Goal: Transaction & Acquisition: Obtain resource

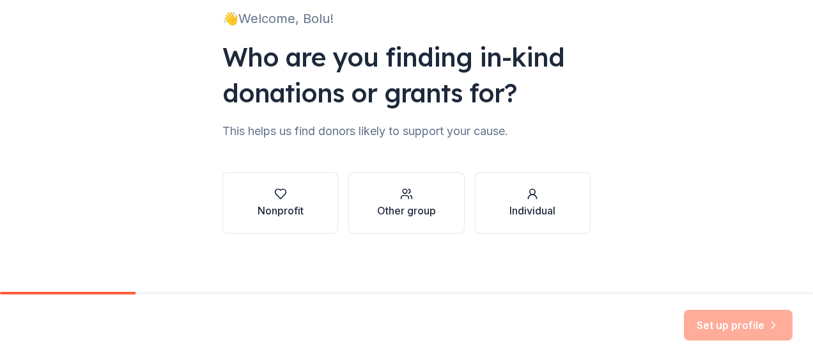
scroll to position [97, 0]
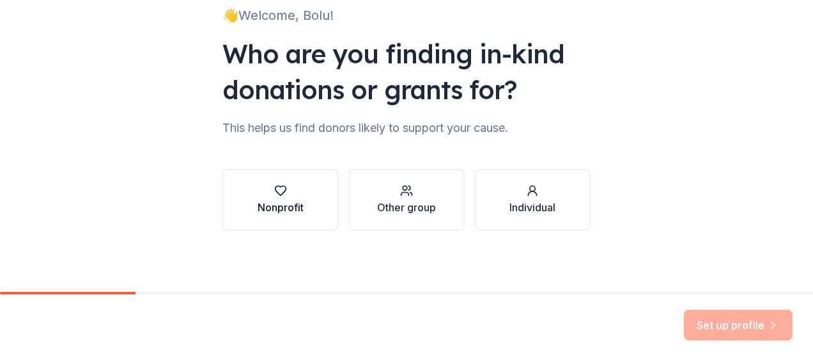
click at [274, 200] on div "Nonprofit" at bounding box center [281, 207] width 46 height 15
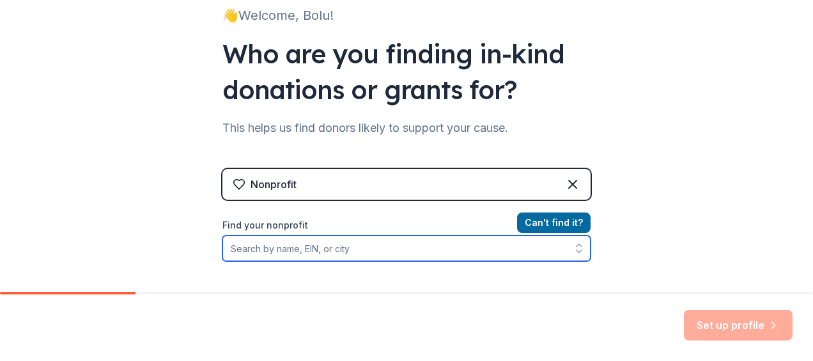
click at [347, 251] on input "Find your nonprofit" at bounding box center [407, 248] width 368 height 26
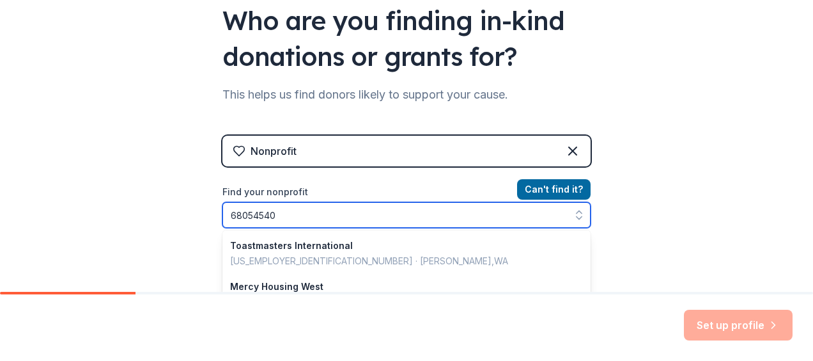
type input "680545402"
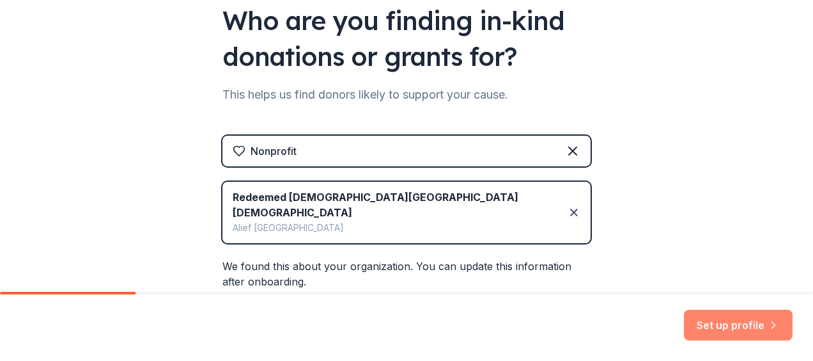
click at [734, 334] on button "Set up profile" at bounding box center [738, 325] width 109 height 31
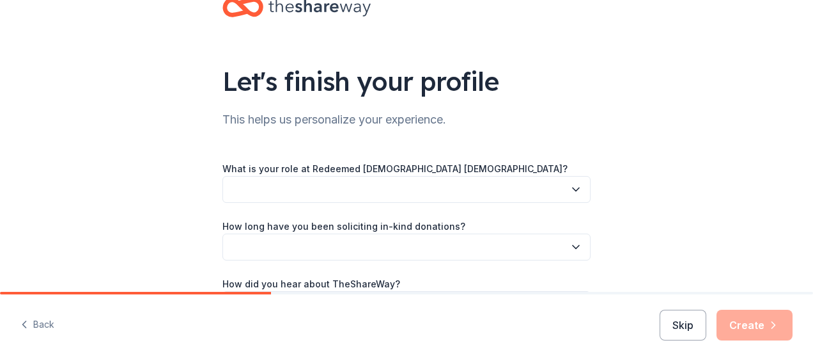
scroll to position [50, 0]
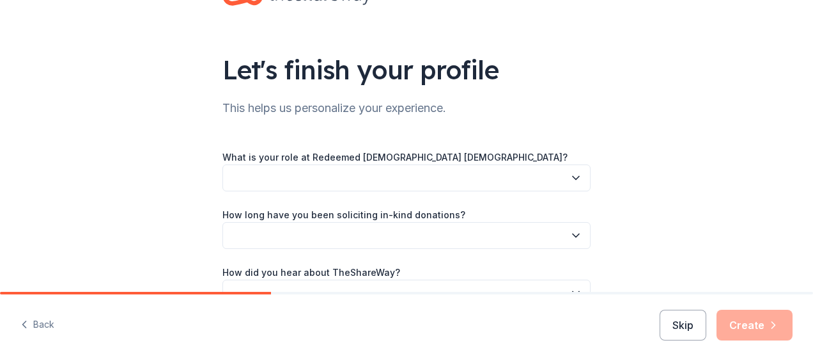
click at [567, 185] on button "button" at bounding box center [407, 177] width 368 height 27
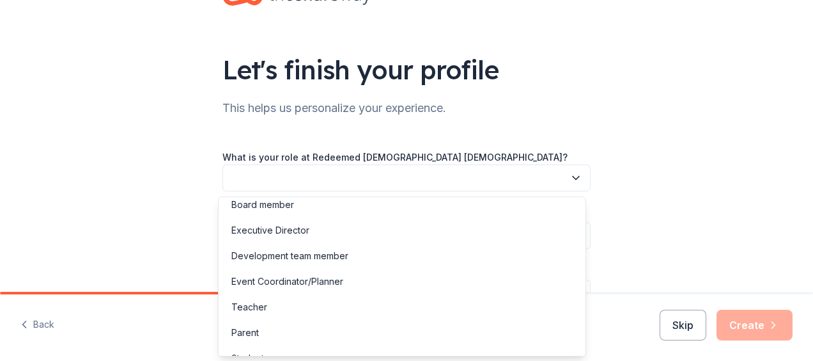
scroll to position [0, 0]
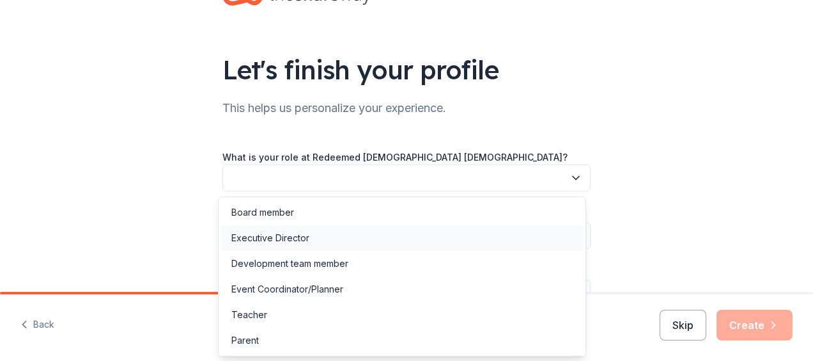
click at [298, 238] on div "Executive Director" at bounding box center [271, 237] width 78 height 15
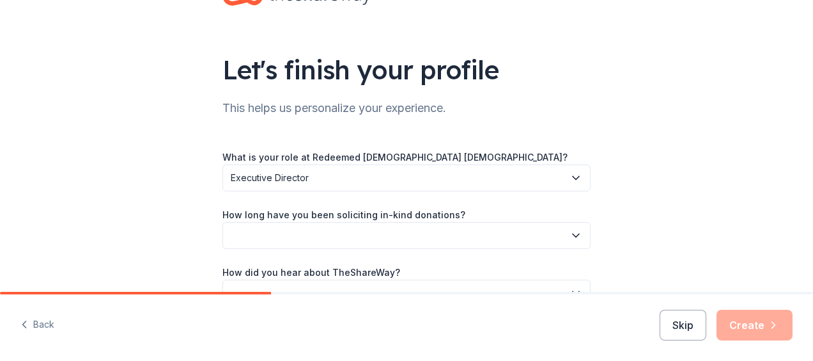
click at [372, 237] on button "button" at bounding box center [407, 235] width 368 height 27
click at [439, 243] on button "button" at bounding box center [407, 235] width 368 height 27
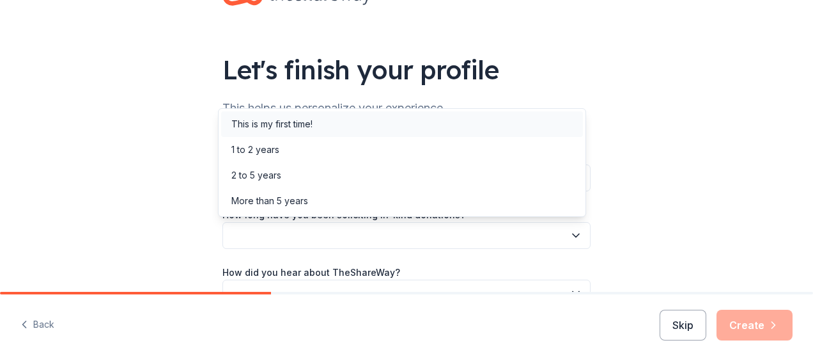
click at [313, 124] on div "This is my first time!" at bounding box center [272, 123] width 81 height 15
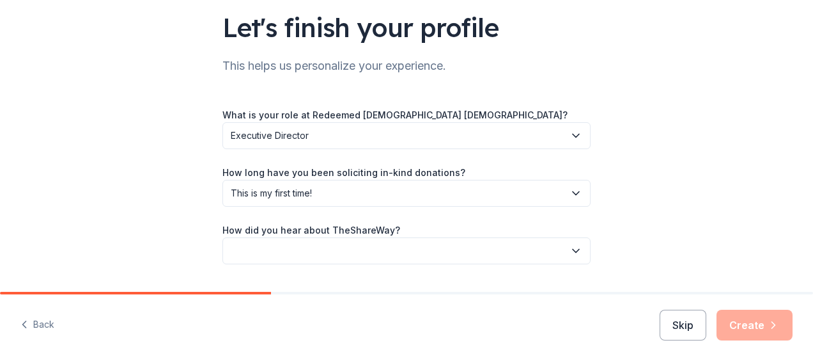
scroll to position [126, 0]
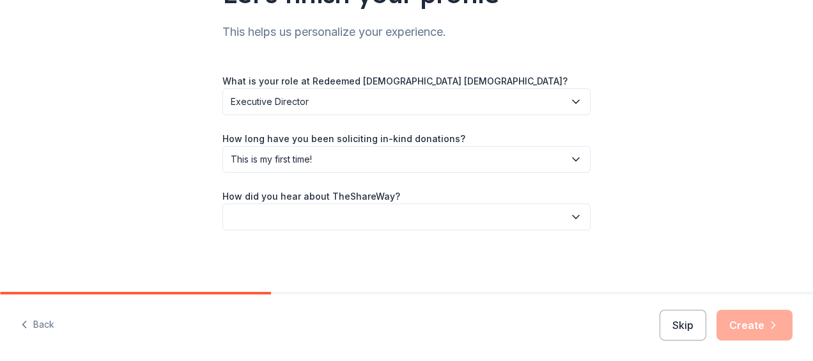
click at [354, 222] on button "button" at bounding box center [407, 216] width 368 height 27
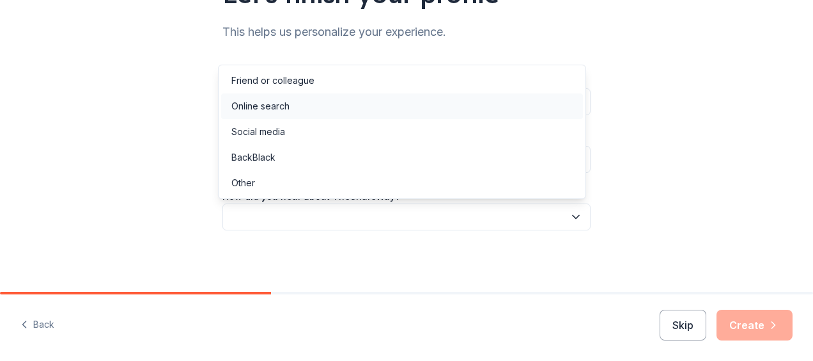
click at [283, 109] on div "Online search" at bounding box center [261, 105] width 58 height 15
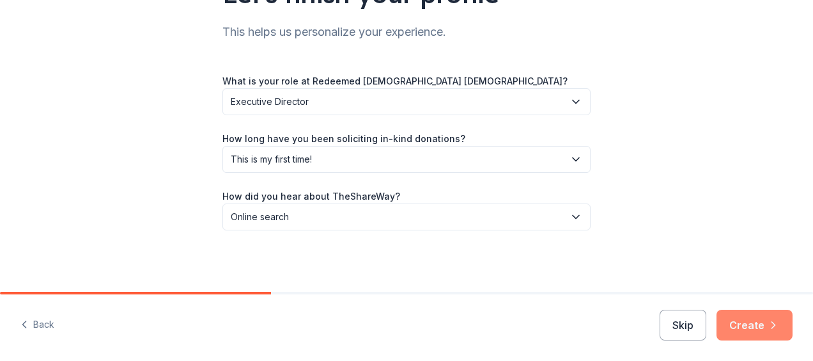
click at [762, 331] on button "Create" at bounding box center [755, 325] width 76 height 31
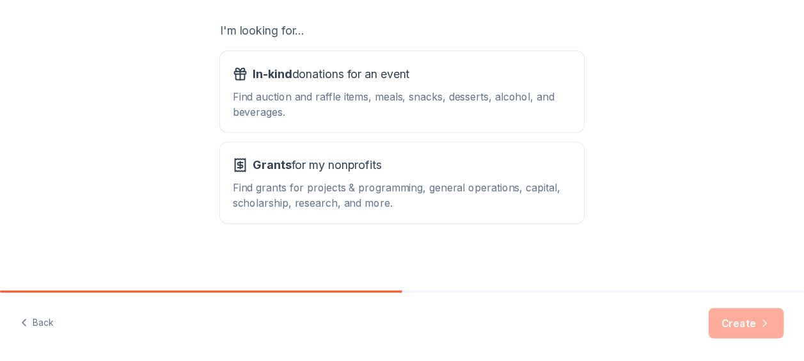
scroll to position [224, 0]
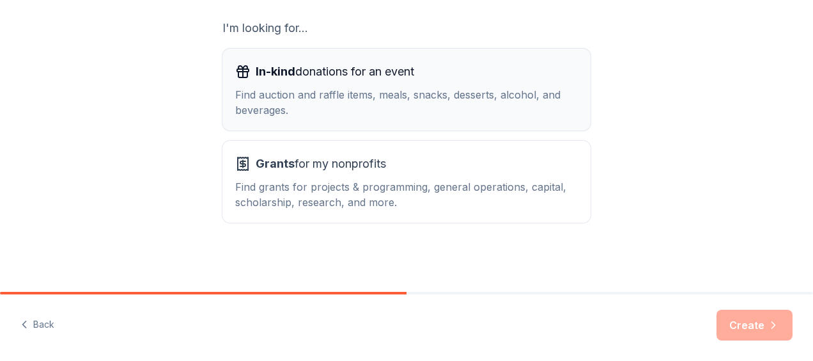
click at [440, 99] on div "Find auction and raffle items, meals, snacks, desserts, alcohol, and beverages." at bounding box center [406, 102] width 343 height 31
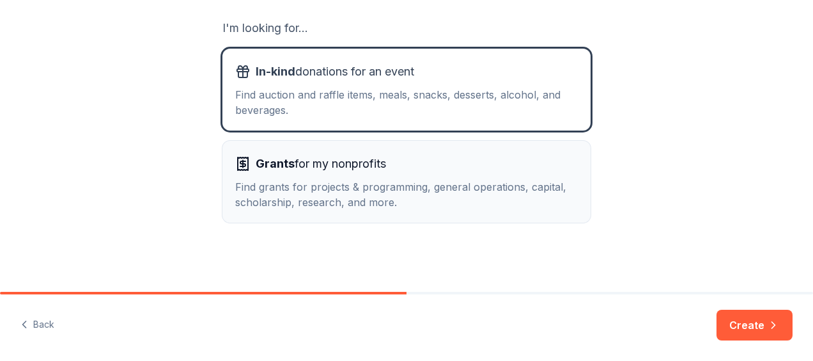
click at [361, 198] on div "Find grants for projects & programming, general operations, capital, scholarshi…" at bounding box center [406, 194] width 343 height 31
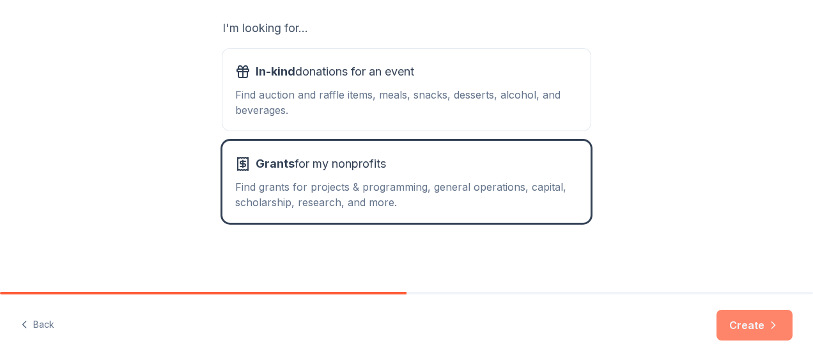
click at [757, 331] on button "Create" at bounding box center [755, 325] width 76 height 31
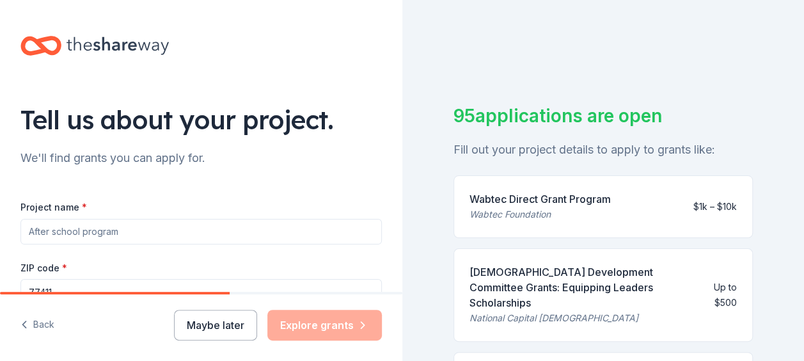
click at [136, 234] on input "Project name *" at bounding box center [200, 232] width 361 height 26
type input "C"
type input "A"
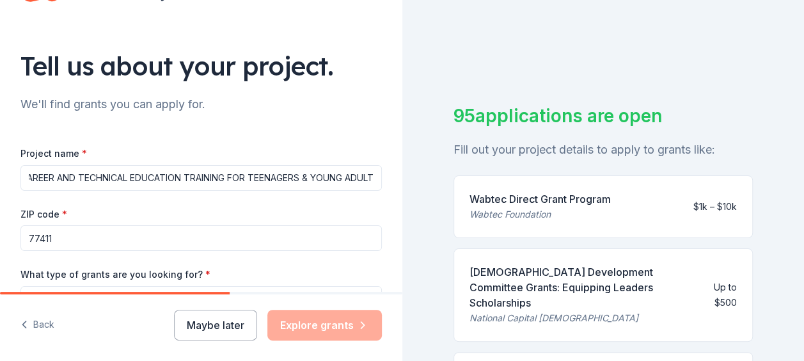
scroll to position [58, 0]
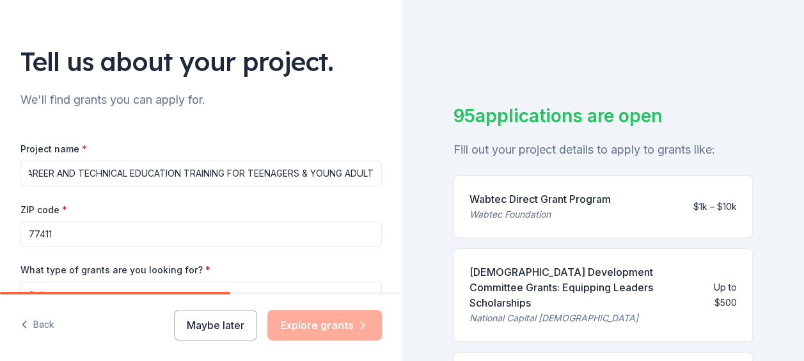
type input "CAREER AND TECHNICAL EDUCATION TRAINING FOR TEENAGERS & YOUNG ADULT"
click at [65, 229] on input "77411" at bounding box center [200, 234] width 361 height 26
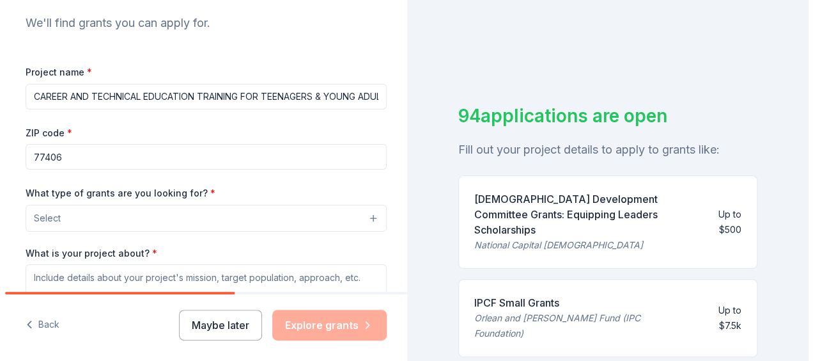
scroll to position [140, 0]
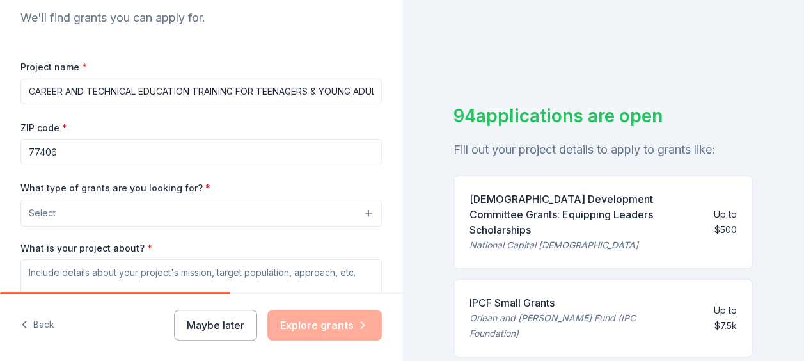
type input "77406"
click at [269, 214] on button "Select" at bounding box center [200, 213] width 361 height 27
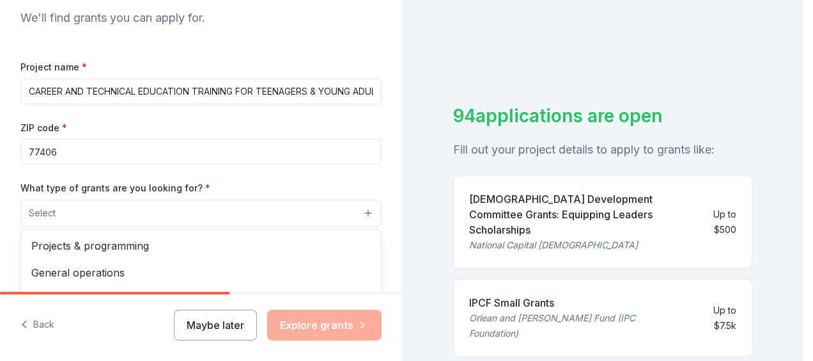
click at [53, 248] on span "Projects & programming" at bounding box center [201, 245] width 340 height 17
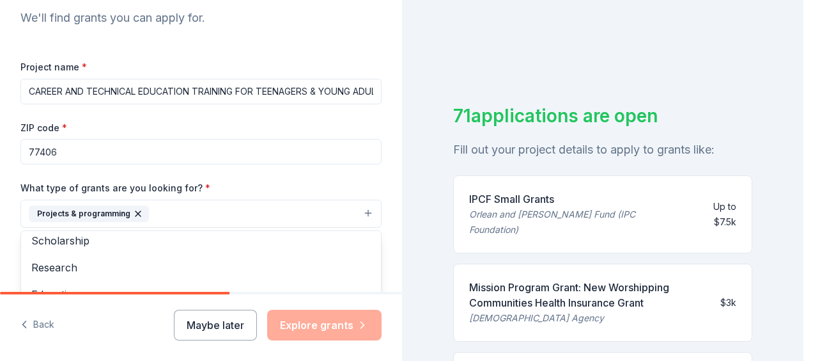
scroll to position [61, 0]
click at [48, 240] on span "Education" at bounding box center [201, 238] width 340 height 17
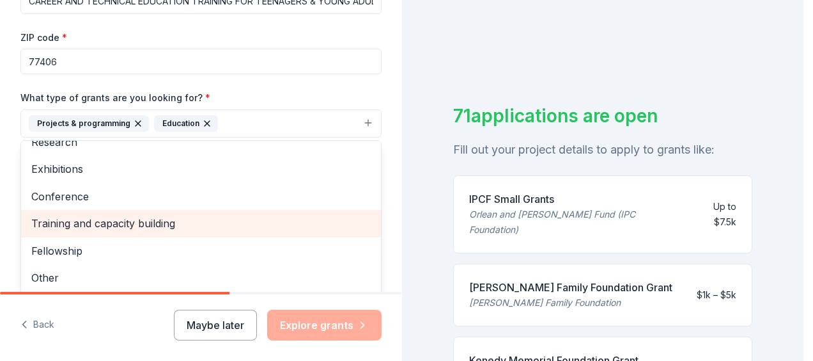
scroll to position [256, 0]
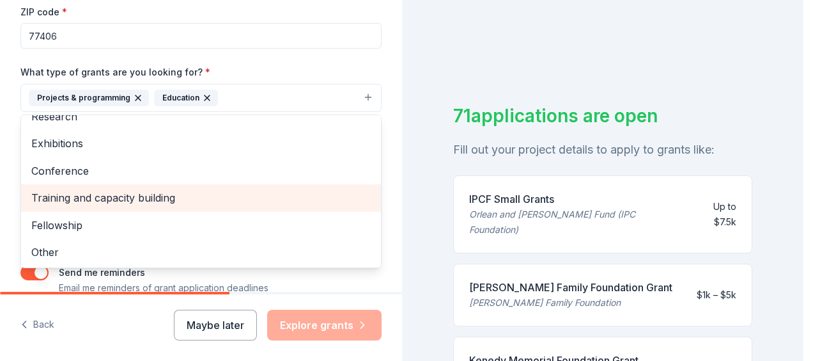
click at [56, 193] on span "Training and capacity building" at bounding box center [201, 197] width 340 height 17
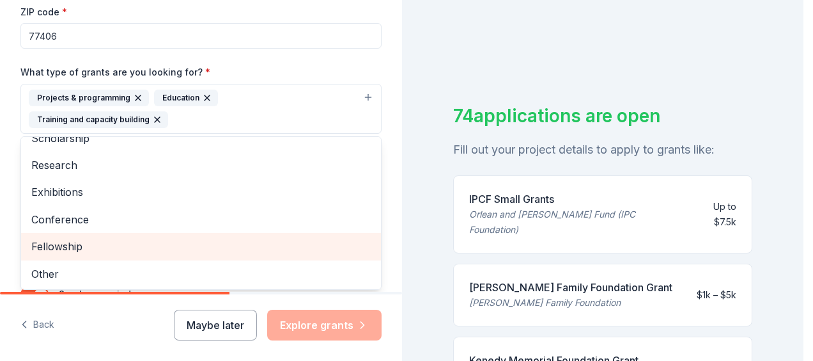
click at [46, 246] on span "Fellowship" at bounding box center [201, 246] width 340 height 17
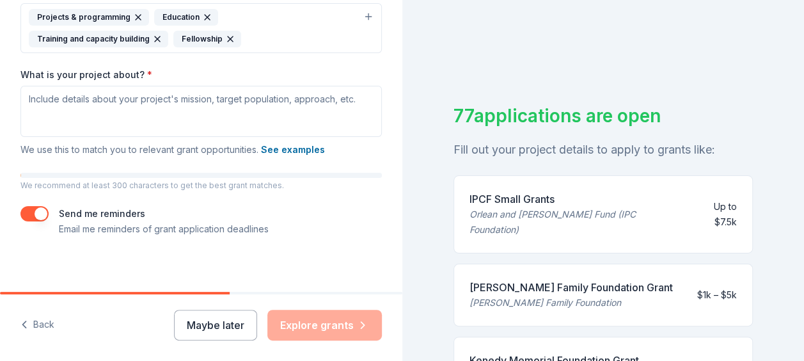
scroll to position [341, 0]
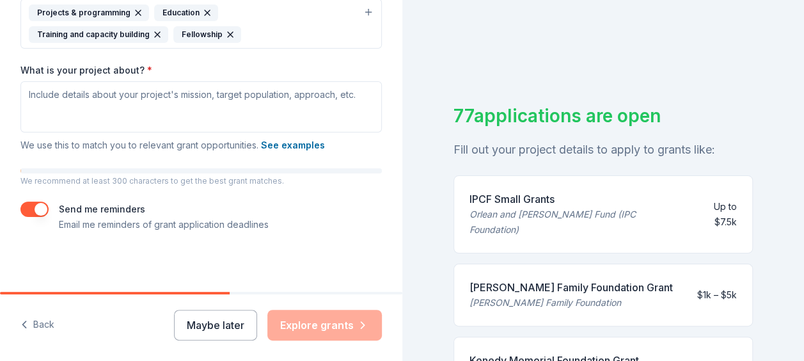
click at [333, 327] on div "Maybe later Explore grants" at bounding box center [278, 325] width 208 height 31
click at [230, 324] on button "Maybe later" at bounding box center [215, 325] width 83 height 31
click at [200, 327] on button "Maybe later" at bounding box center [215, 325] width 83 height 31
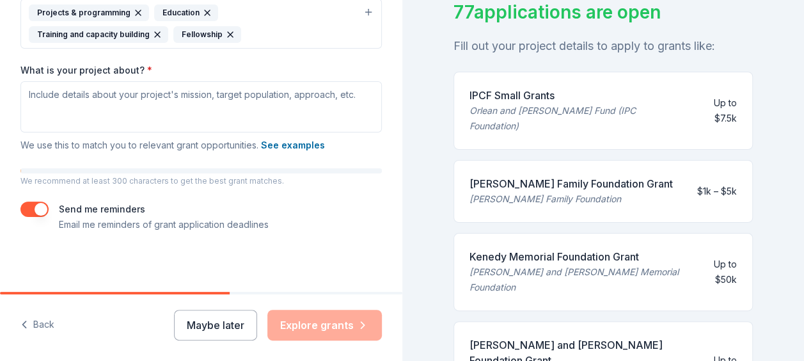
scroll to position [114, 0]
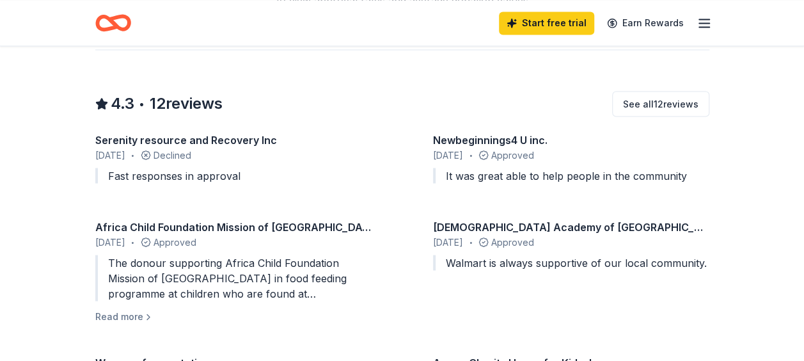
scroll to position [1078, 0]
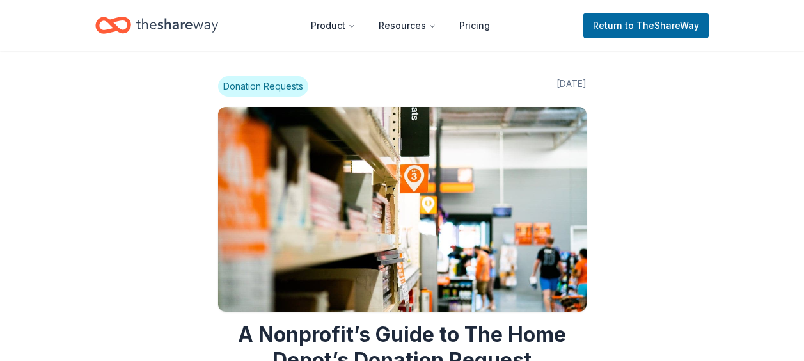
scroll to position [847, 0]
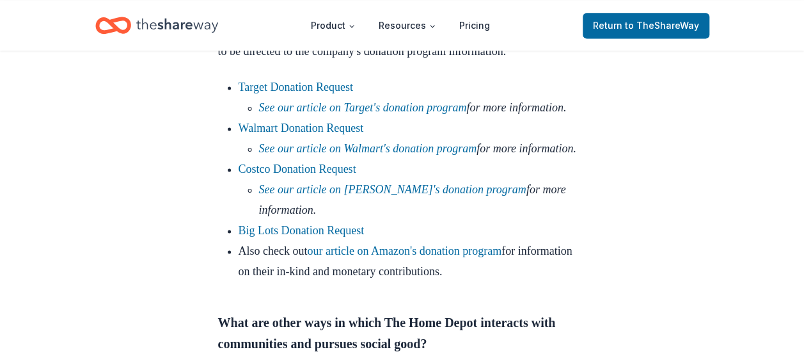
scroll to position [883, 0]
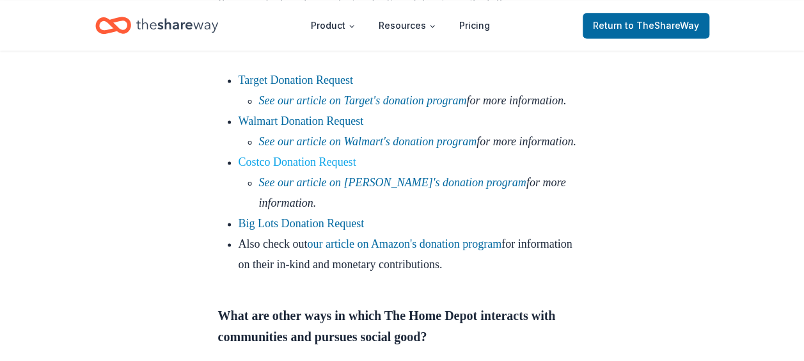
click at [334, 168] on link "Costco Donation Request" at bounding box center [298, 161] width 118 height 13
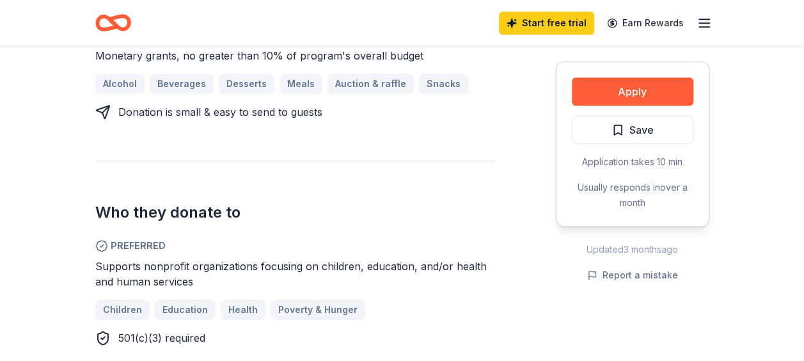
scroll to position [593, 0]
